Goal: Task Accomplishment & Management: Manage account settings

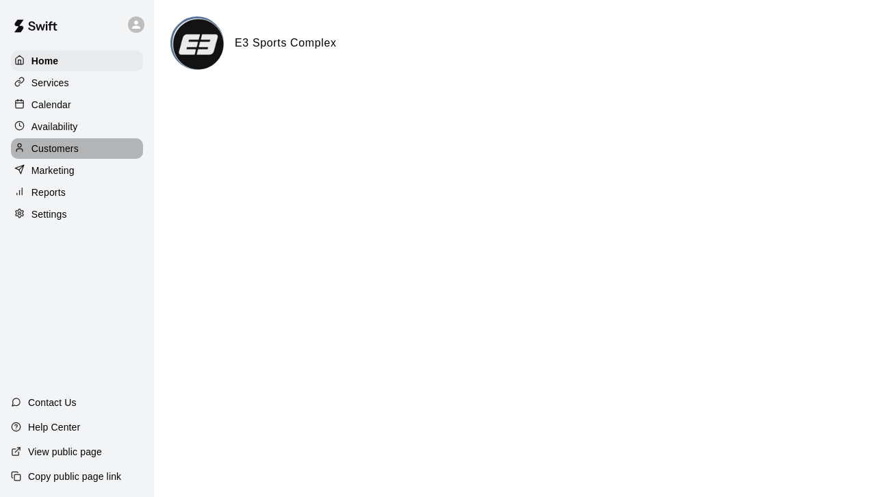
click at [61, 153] on p "Customers" at bounding box center [54, 149] width 47 height 14
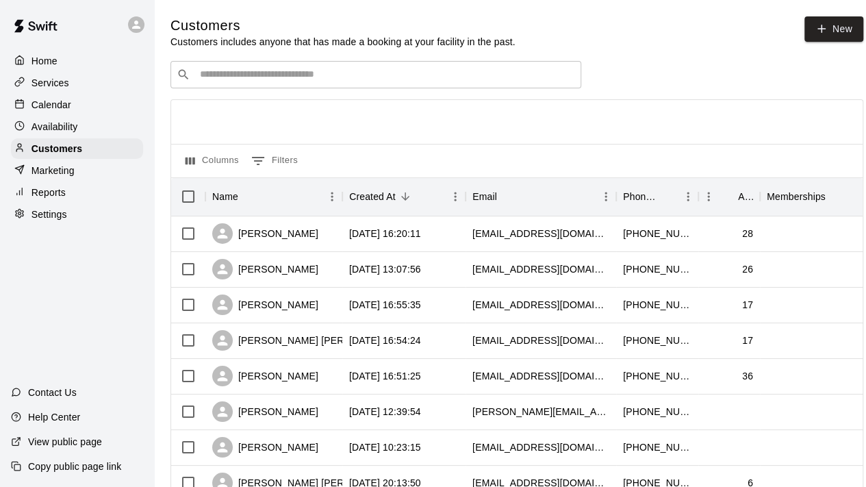
click at [323, 75] on input "Search customers by name or email" at bounding box center [385, 75] width 379 height 14
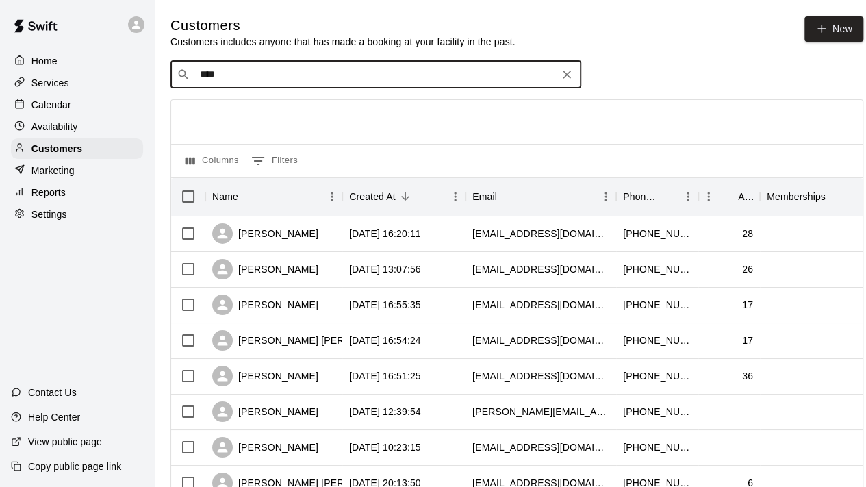
type input "*****"
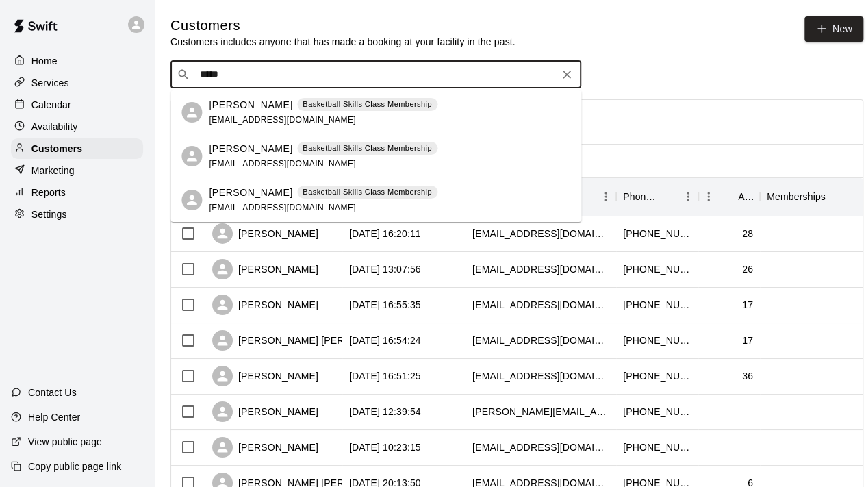
click at [239, 103] on p "[PERSON_NAME]" at bounding box center [250, 105] width 83 height 14
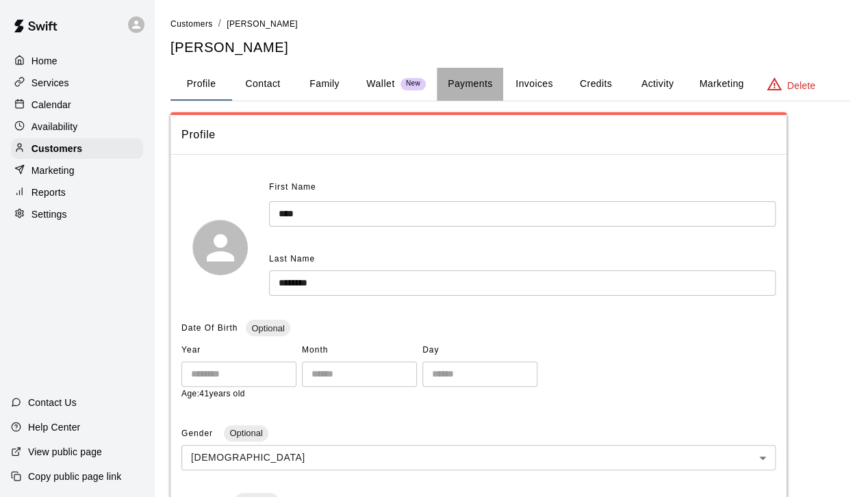
click at [468, 79] on button "Payments" at bounding box center [470, 84] width 66 height 33
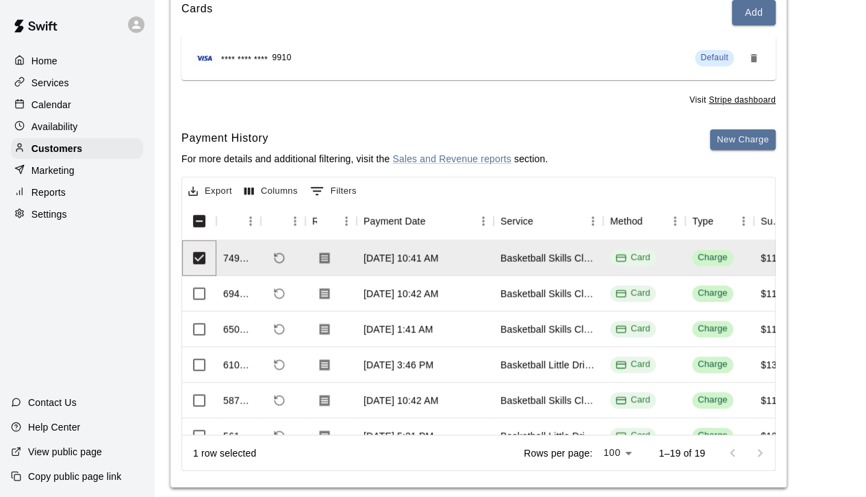
scroll to position [194, 0]
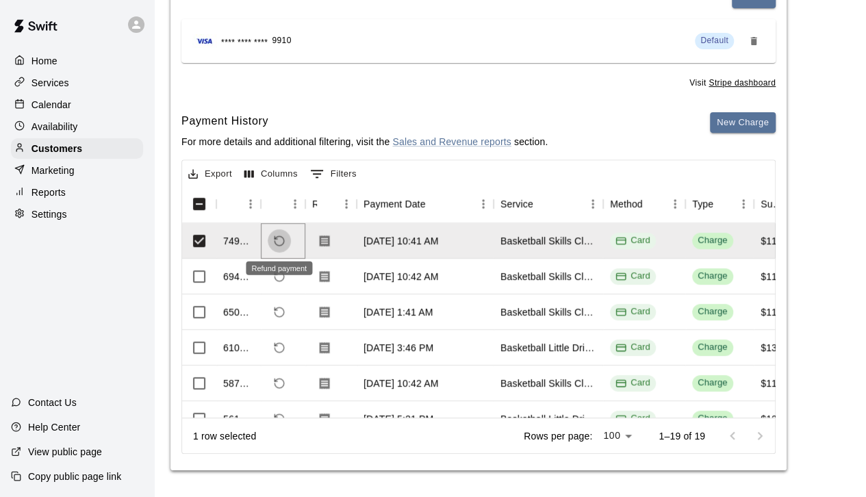
click at [276, 241] on icon "Refund payment" at bounding box center [279, 241] width 12 height 12
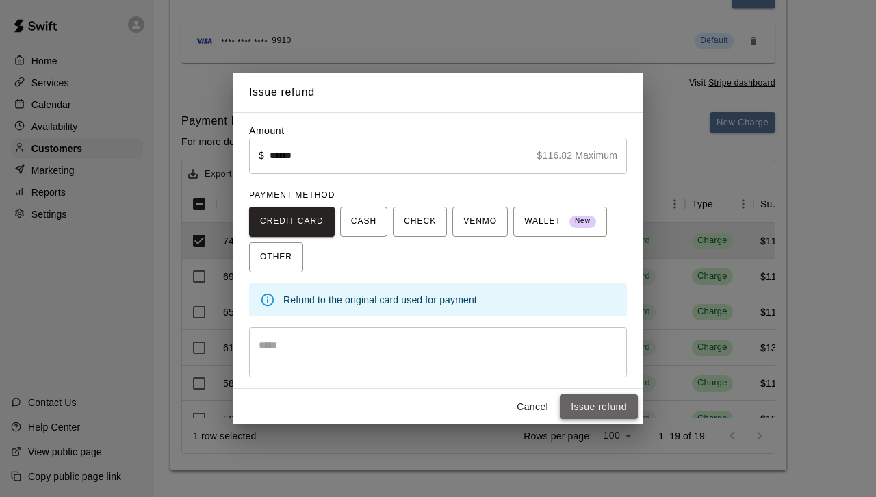
click at [605, 406] on button "Issue refund" at bounding box center [599, 406] width 78 height 25
